Goal: Transaction & Acquisition: Purchase product/service

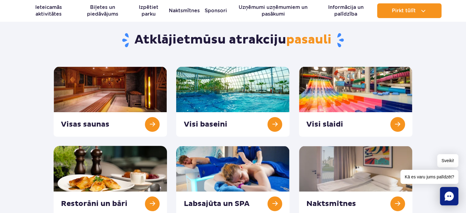
scroll to position [36, 0]
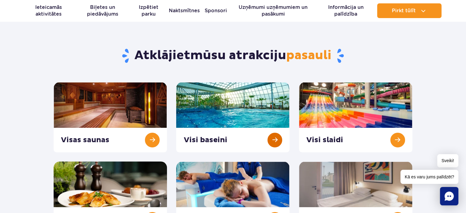
click at [276, 141] on link at bounding box center [232, 117] width 113 height 70
click at [342, 115] on link at bounding box center [355, 117] width 113 height 70
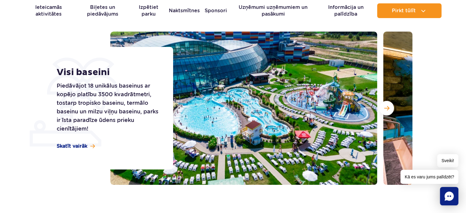
scroll to position [41, 0]
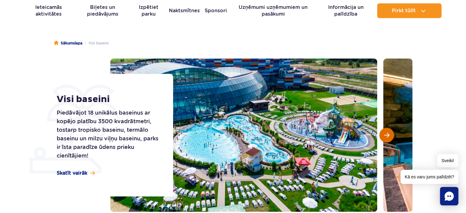
click at [388, 137] on span "Nākamais slaids" at bounding box center [387, 135] width 5 height 6
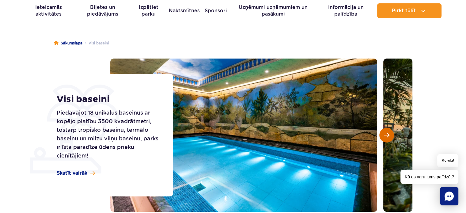
click at [388, 137] on span "Nākamais slaids" at bounding box center [387, 135] width 5 height 6
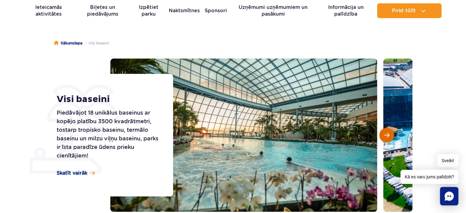
click at [388, 137] on span "Nākamais slaids" at bounding box center [387, 135] width 5 height 6
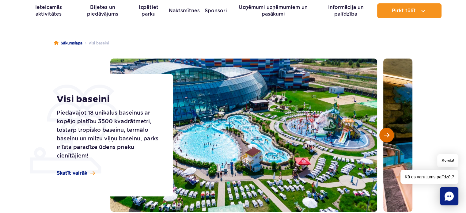
click at [388, 137] on span "Nākamais slaids" at bounding box center [387, 135] width 5 height 6
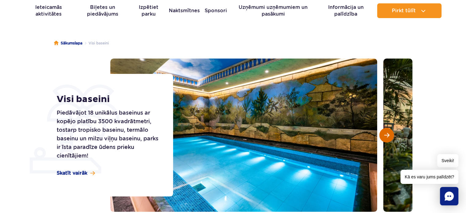
click at [388, 137] on span "Nākamais slaids" at bounding box center [387, 135] width 5 height 6
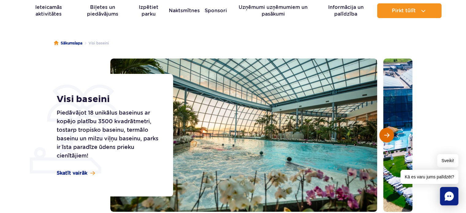
click at [388, 137] on span "Nākamais slaids" at bounding box center [387, 135] width 5 height 6
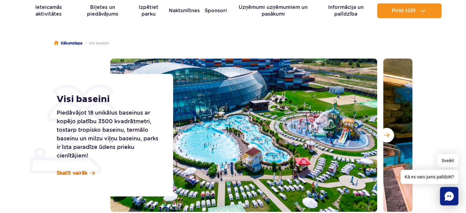
click at [77, 174] on font "Skatīt vairāk" at bounding box center [72, 173] width 31 height 6
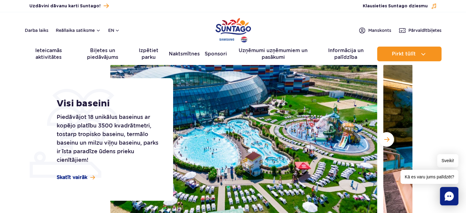
scroll to position [41, 0]
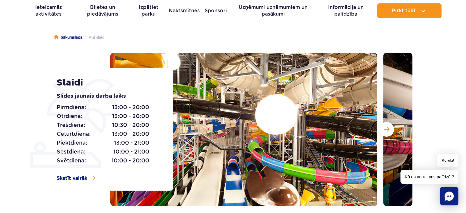
scroll to position [79, 0]
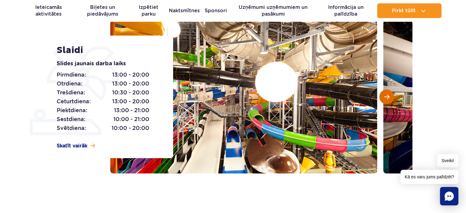
click at [385, 95] on span "Nākamais slaids" at bounding box center [387, 97] width 5 height 6
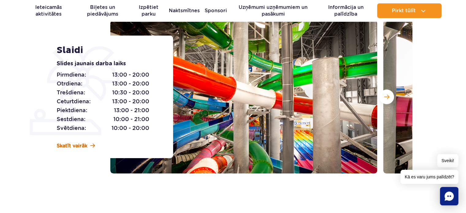
click at [71, 144] on font "Skatīt vairāk" at bounding box center [72, 146] width 31 height 6
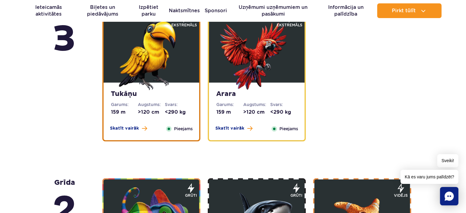
scroll to position [763, 0]
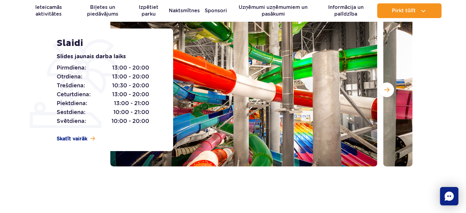
scroll to position [79, 0]
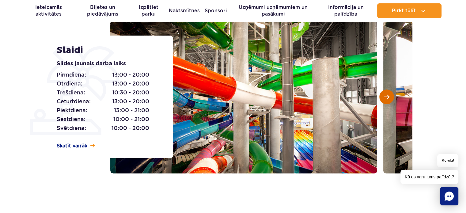
click at [390, 98] on button "Nākamais slaids" at bounding box center [387, 97] width 15 height 15
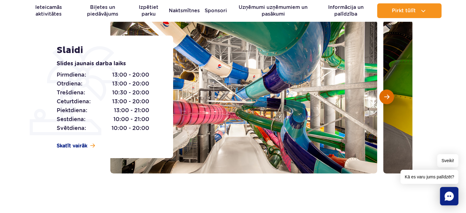
click at [389, 99] on span "Nākamais slaids" at bounding box center [387, 97] width 5 height 6
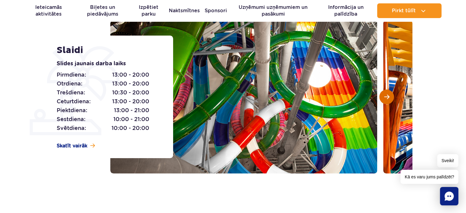
click at [389, 99] on span "Nākamais slaids" at bounding box center [387, 97] width 5 height 6
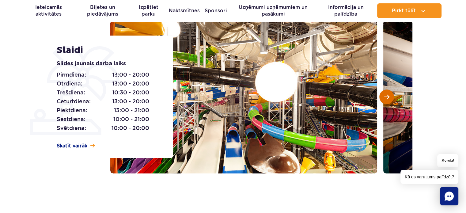
click at [389, 99] on span "Nākamais slaids" at bounding box center [387, 97] width 5 height 6
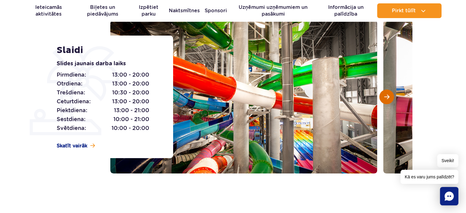
click at [389, 99] on span "Nākamais slaids" at bounding box center [387, 97] width 5 height 6
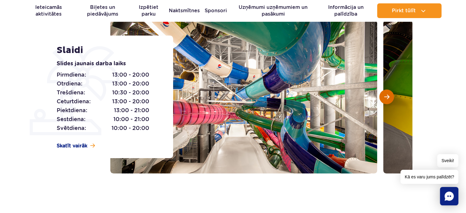
click at [389, 99] on span "Nākamais slaids" at bounding box center [387, 97] width 5 height 6
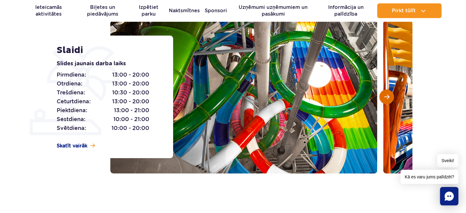
click at [389, 99] on span "Nākamais slaids" at bounding box center [387, 97] width 5 height 6
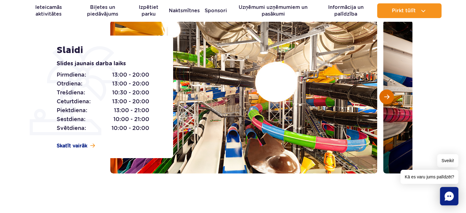
click at [389, 99] on span "Nākamais slaids" at bounding box center [387, 97] width 5 height 6
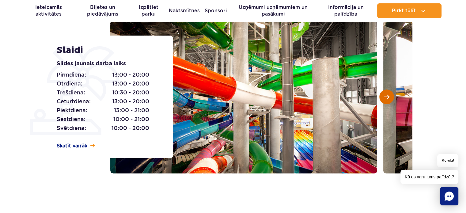
click at [389, 99] on span "Nākamais slaids" at bounding box center [387, 97] width 5 height 6
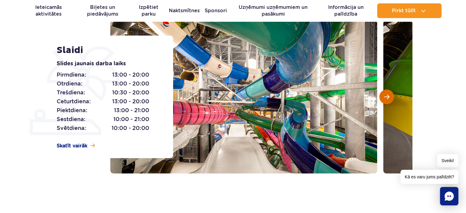
click at [389, 99] on span "Nākamais slaids" at bounding box center [387, 97] width 5 height 6
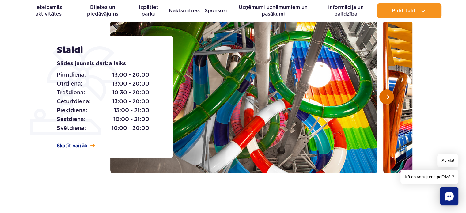
click at [389, 99] on span "Nākamais slaids" at bounding box center [387, 97] width 5 height 6
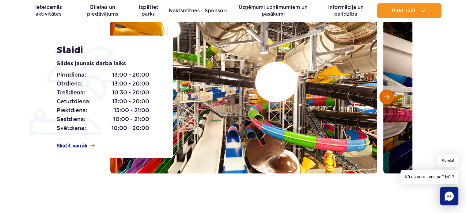
click at [389, 99] on span "Nākamais slaids" at bounding box center [387, 97] width 5 height 6
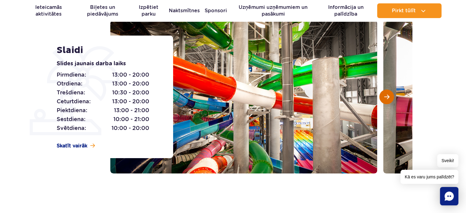
click at [389, 99] on span "Nākamais slaids" at bounding box center [387, 97] width 5 height 6
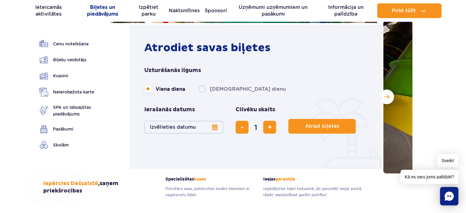
click at [101, 9] on font "Biļetes un piedāvājums" at bounding box center [102, 10] width 31 height 13
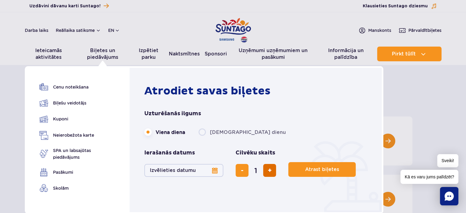
click at [268, 170] on span "pievienot biļeti" at bounding box center [270, 170] width 4 height 0
type input "3"
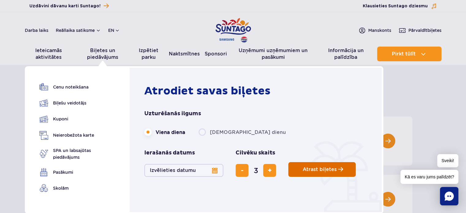
click at [339, 171] on span "Plānojiet savu apmeklējumu Polijas parkā" at bounding box center [341, 169] width 5 height 5
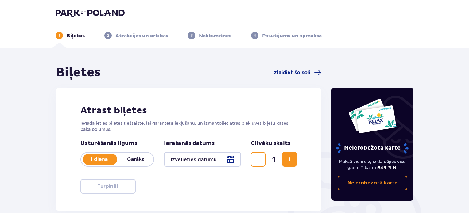
click at [288, 162] on span "Palielināt" at bounding box center [288, 159] width 7 height 7
click at [258, 160] on span "Samazināt" at bounding box center [257, 159] width 7 height 7
click at [232, 161] on div at bounding box center [202, 159] width 77 height 15
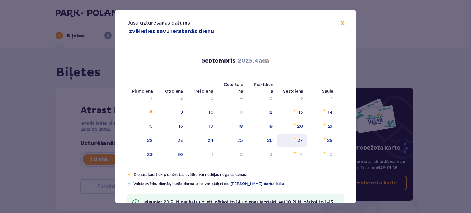
click at [302, 138] on font "27" at bounding box center [300, 140] width 6 height 5
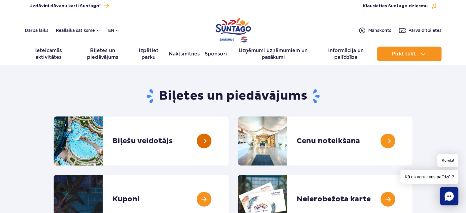
click at [229, 140] on link at bounding box center [229, 141] width 0 height 49
click at [413, 140] on link at bounding box center [413, 141] width 0 height 49
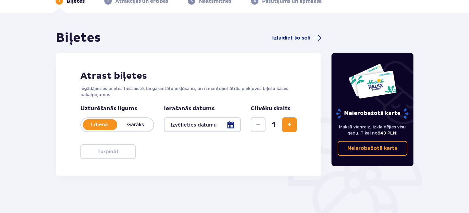
scroll to position [38, 0]
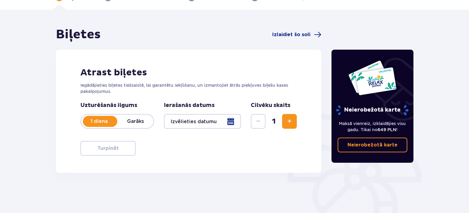
click at [140, 119] on font "Garāks" at bounding box center [135, 121] width 17 height 6
click at [99, 122] on font "1 diena" at bounding box center [98, 121] width 17 height 6
click at [233, 120] on div at bounding box center [202, 121] width 77 height 15
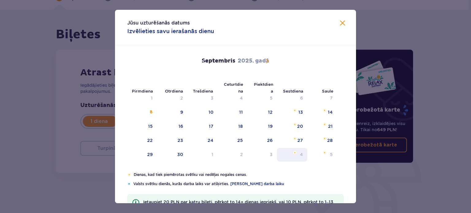
click at [301, 153] on font "4" at bounding box center [301, 154] width 3 height 5
type input "[DATE]"
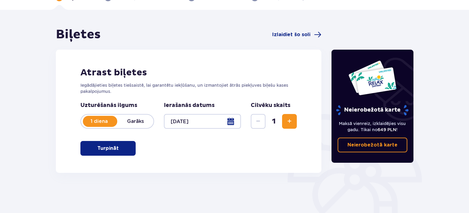
click at [290, 122] on span "Palielināt" at bounding box center [288, 121] width 7 height 7
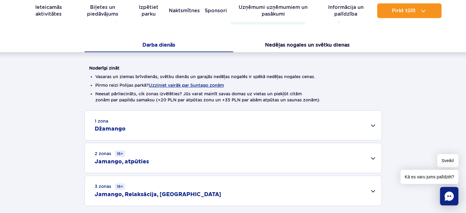
scroll to position [115, 0]
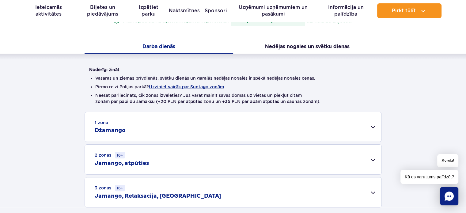
click at [373, 129] on div "1 zona Džamango" at bounding box center [233, 126] width 297 height 29
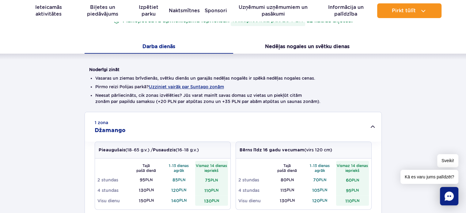
scroll to position [230, 0]
